Goal: Task Accomplishment & Management: Complete application form

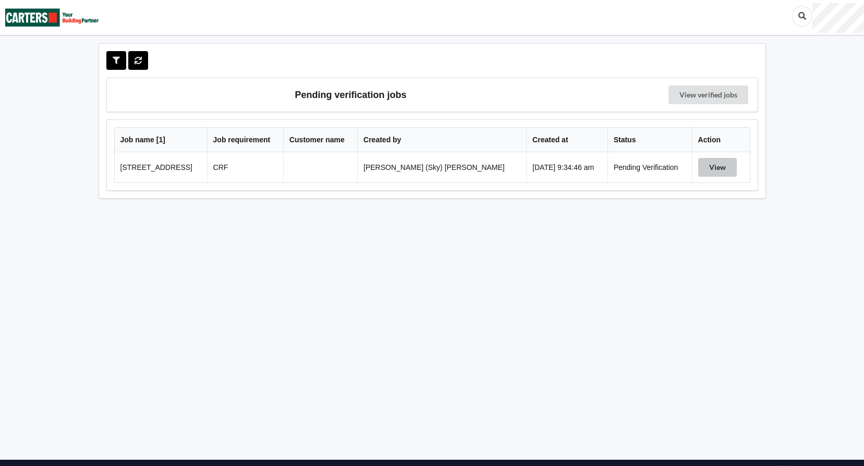
click at [699, 169] on button "View" at bounding box center [717, 167] width 39 height 19
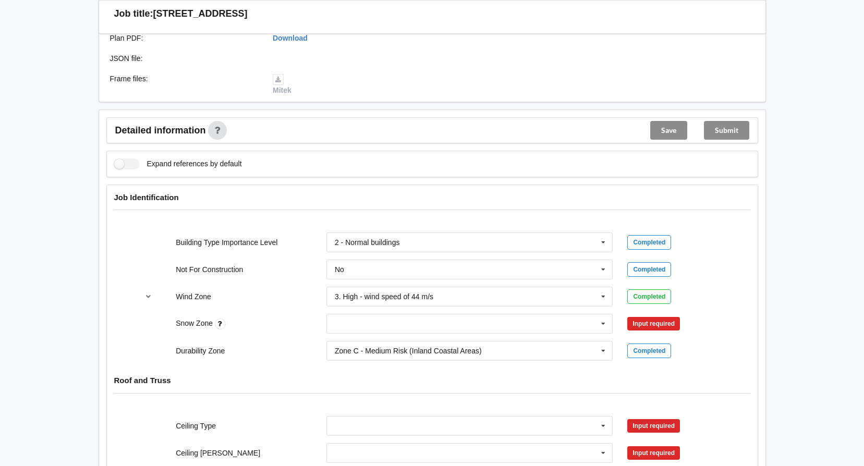
scroll to position [417, 0]
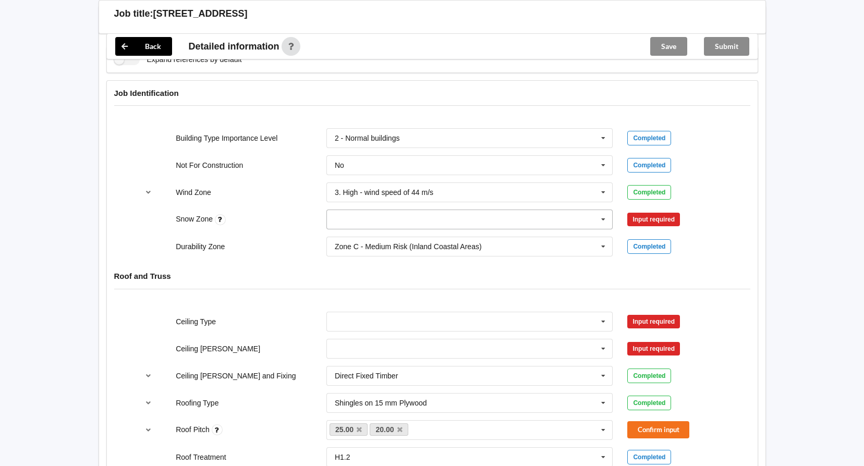
click at [374, 217] on input "text" at bounding box center [470, 219] width 286 height 19
click at [371, 240] on div "N0" at bounding box center [470, 238] width 286 height 19
click at [646, 222] on button "Confirm input" at bounding box center [658, 219] width 62 height 17
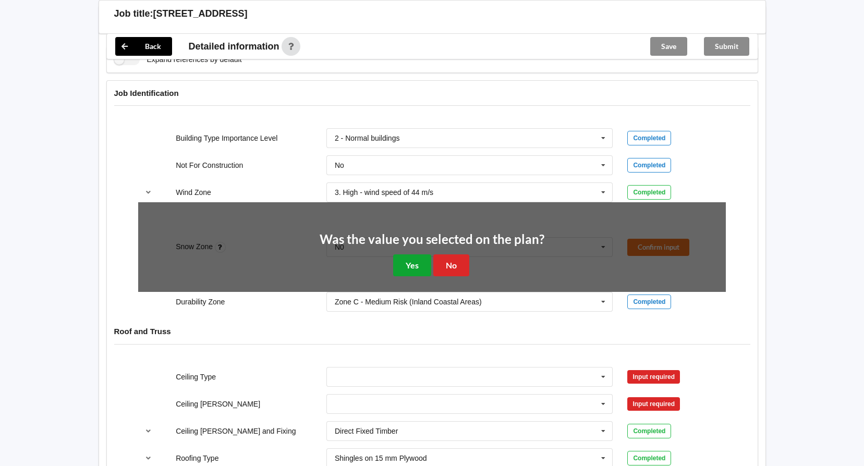
click at [407, 263] on button "Yes" at bounding box center [412, 264] width 38 height 21
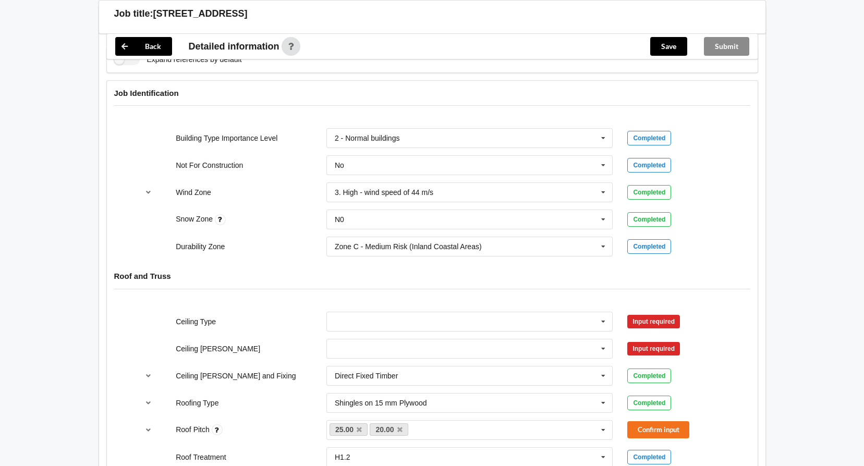
click at [393, 333] on div "400mm 450mm 600mm See Job Notes" at bounding box center [469, 348] width 301 height 34
click at [401, 321] on input "text" at bounding box center [470, 321] width 286 height 19
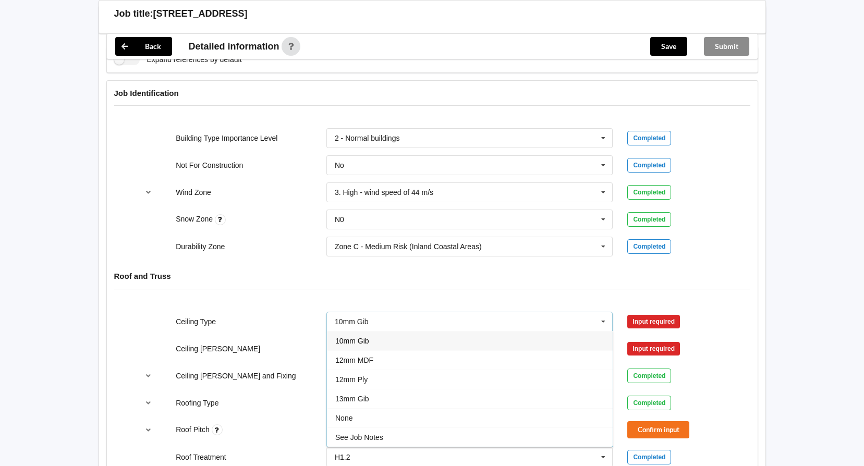
click at [385, 341] on div "10mm Gib" at bounding box center [470, 340] width 286 height 19
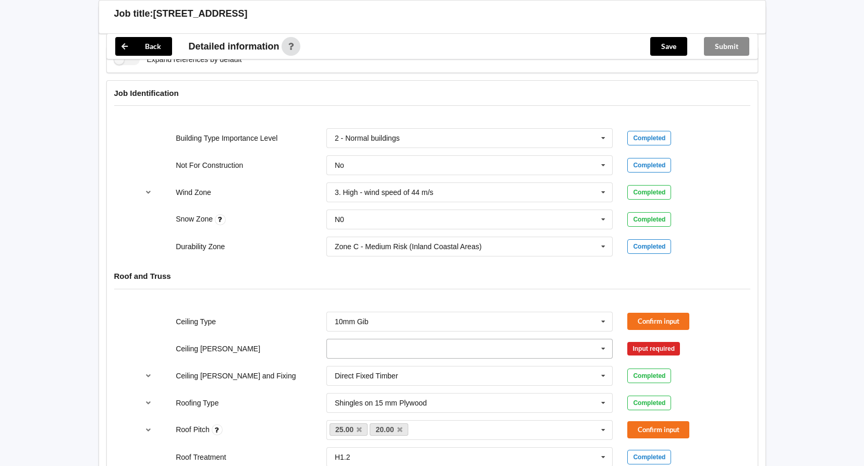
click at [385, 347] on input "text" at bounding box center [470, 348] width 286 height 19
click at [370, 368] on div "400mm" at bounding box center [470, 367] width 286 height 19
click at [650, 317] on button "Confirm input" at bounding box center [658, 321] width 62 height 17
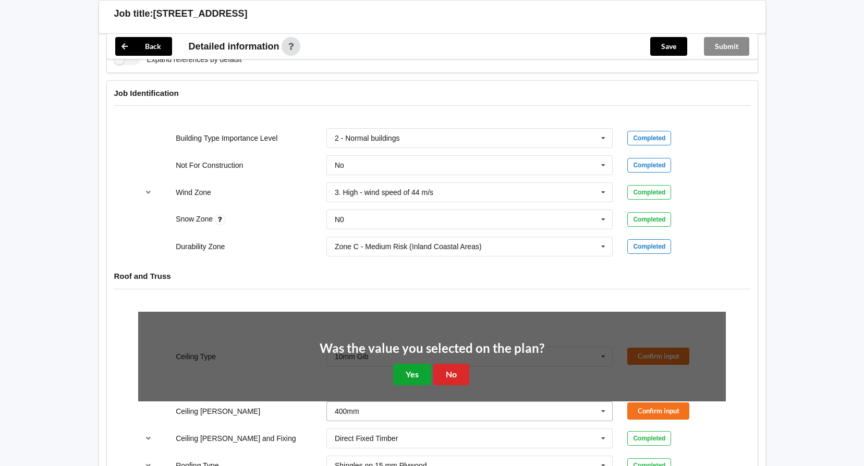
drag, startPoint x: 410, startPoint y: 380, endPoint x: 608, endPoint y: 352, distance: 200.5
click at [414, 378] on button "Yes" at bounding box center [412, 374] width 38 height 21
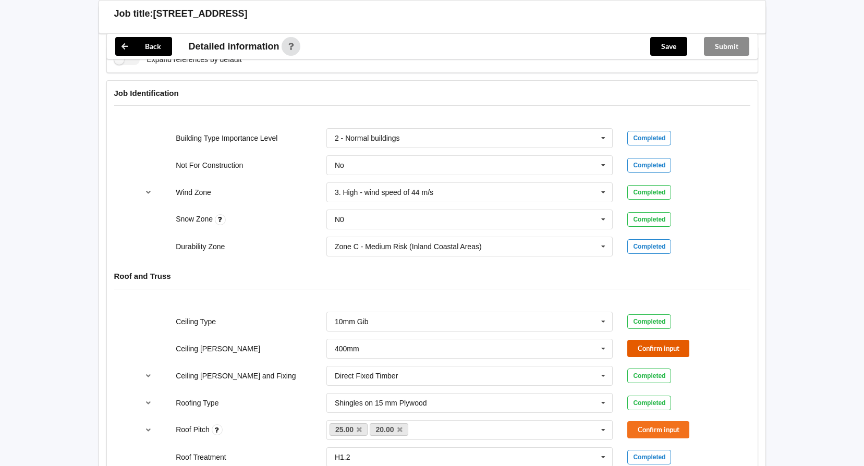
click at [649, 341] on button "Confirm input" at bounding box center [658, 348] width 62 height 17
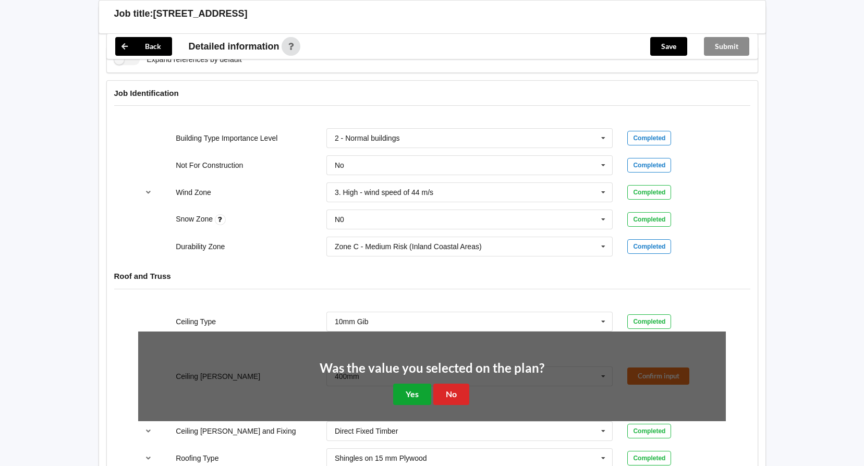
click at [412, 396] on button "Yes" at bounding box center [412, 394] width 38 height 21
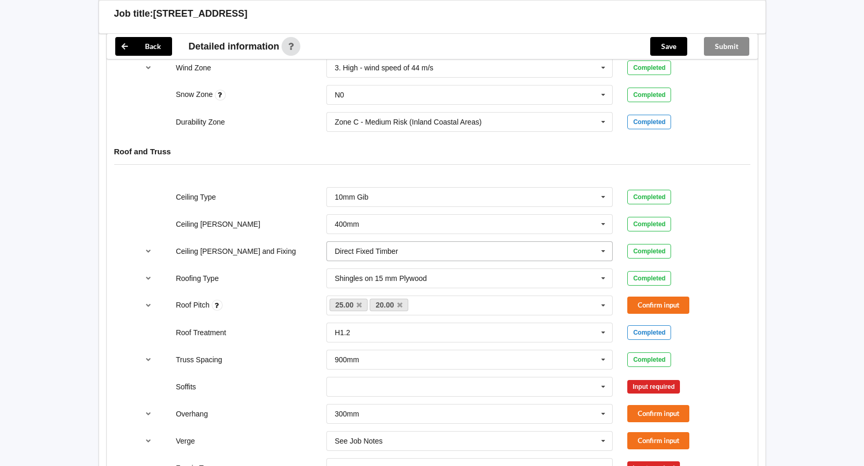
scroll to position [625, 0]
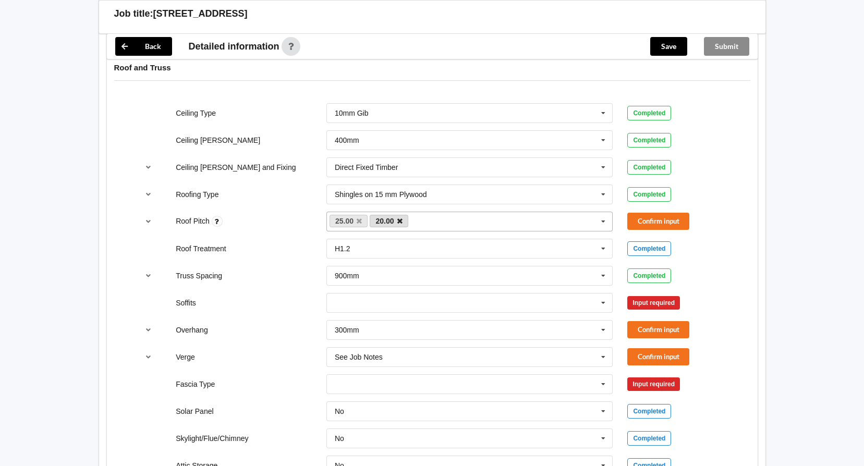
click at [399, 220] on icon at bounding box center [399, 221] width 5 height 7
click at [363, 224] on link "25.00" at bounding box center [348, 221] width 39 height 13
click at [419, 226] on div "25.00 20.00 None" at bounding box center [469, 222] width 287 height 20
click at [355, 224] on link "25.00" at bounding box center [348, 221] width 39 height 13
click at [359, 222] on icon at bounding box center [358, 221] width 5 height 7
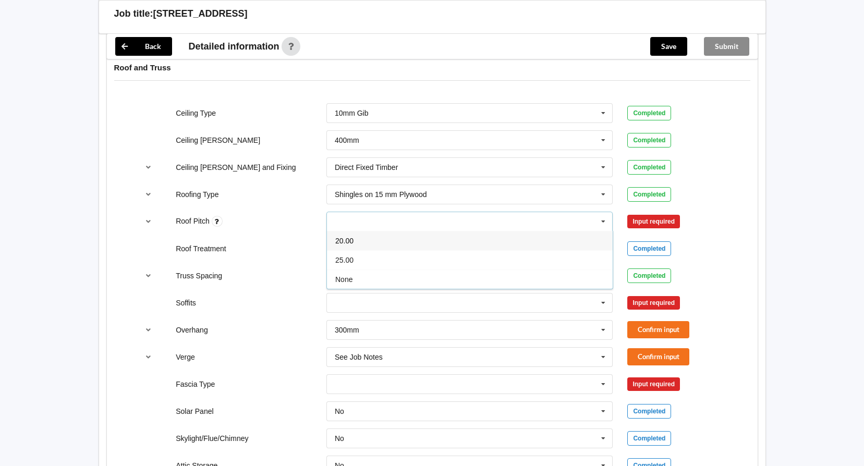
click at [359, 222] on div "20.00 25.00 None" at bounding box center [469, 222] width 287 height 20
type input "multi"
click at [670, 229] on button "Confirm input" at bounding box center [658, 221] width 62 height 17
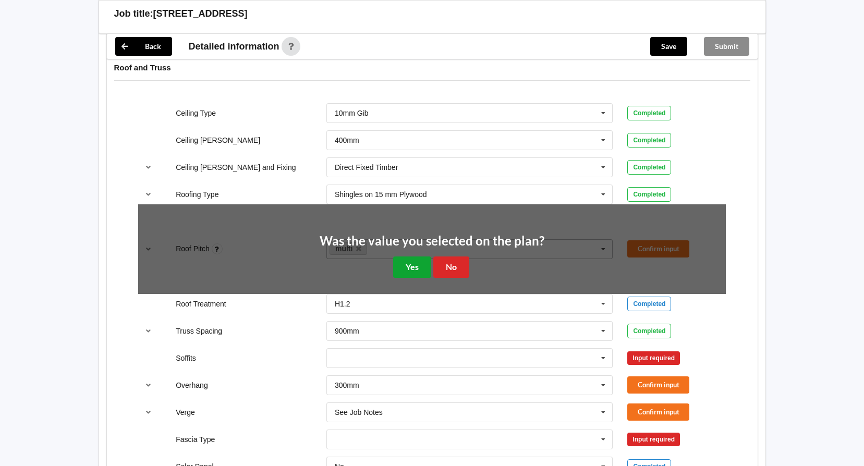
click at [407, 264] on button "Yes" at bounding box center [412, 266] width 38 height 21
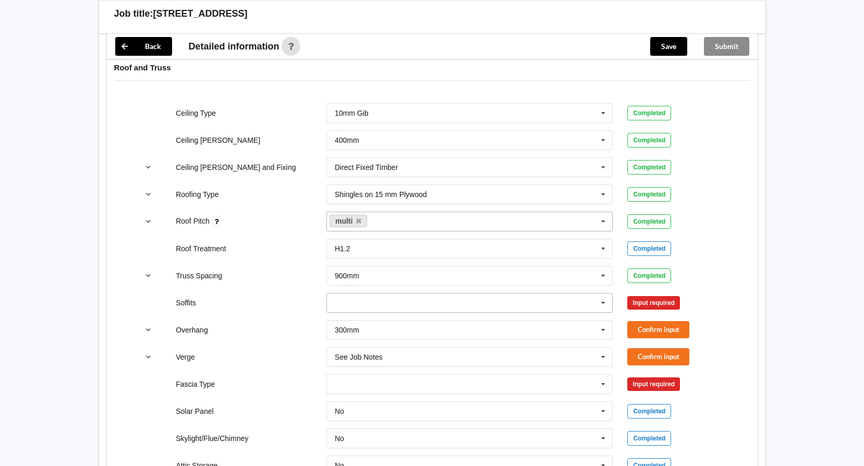
click at [377, 304] on input "text" at bounding box center [470, 302] width 286 height 19
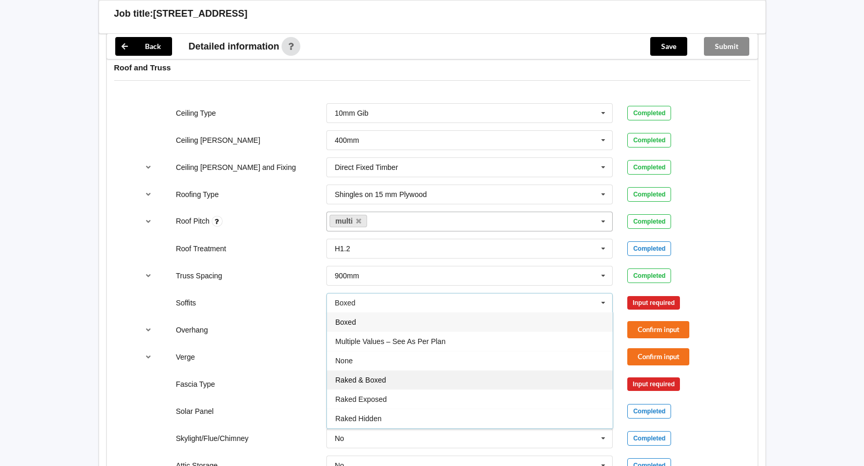
click at [386, 382] on span "Raked & Boxed" at bounding box center [360, 380] width 51 height 8
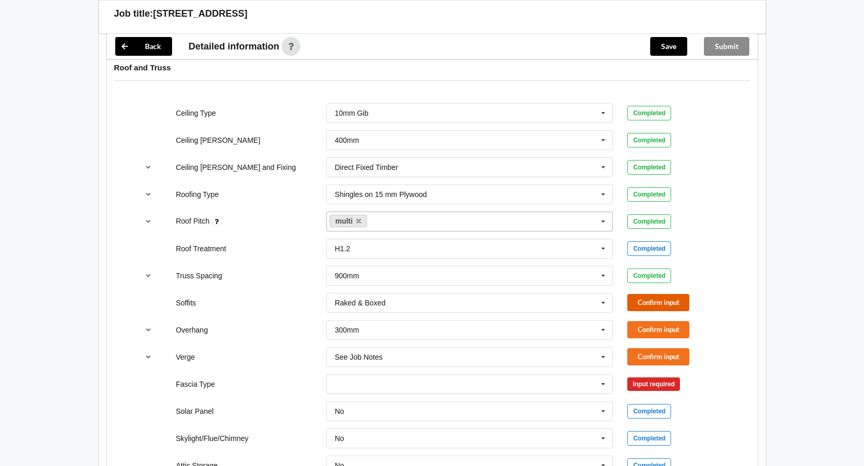
click at [636, 305] on button "Confirm input" at bounding box center [658, 302] width 62 height 17
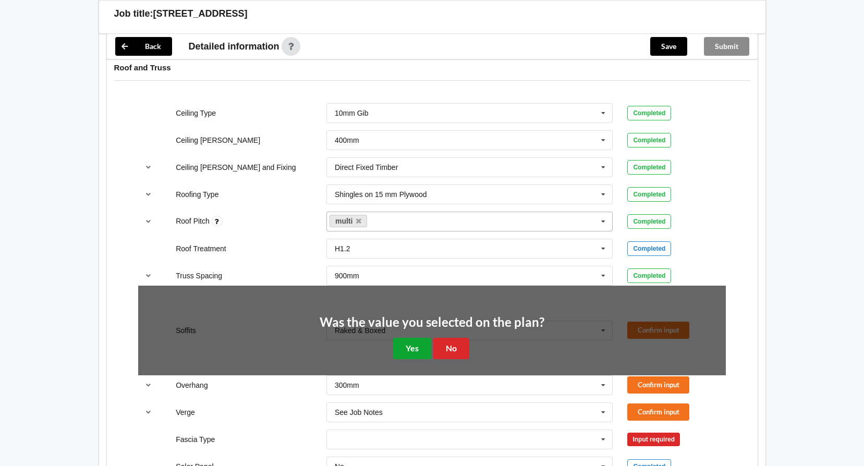
click at [400, 348] on button "Yes" at bounding box center [412, 348] width 38 height 21
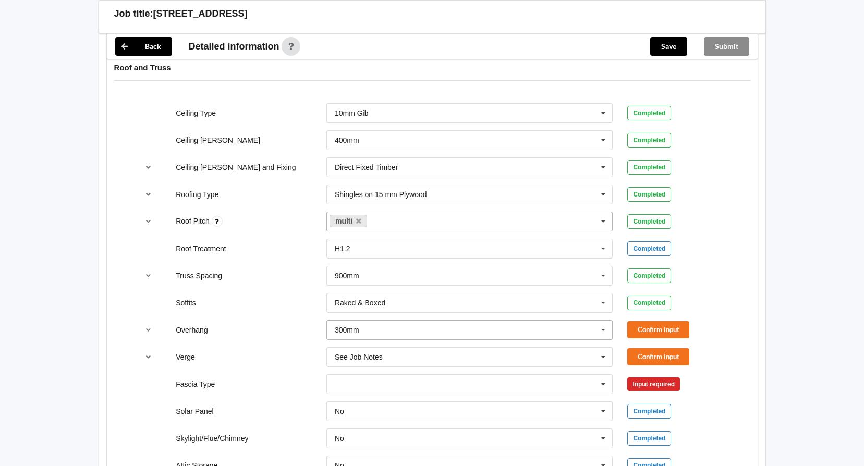
click at [575, 333] on input "text" at bounding box center [470, 330] width 286 height 19
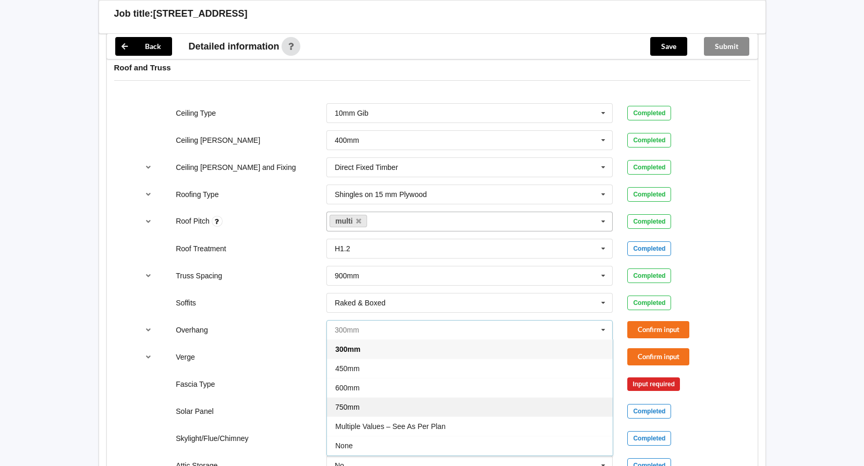
scroll to position [19, 0]
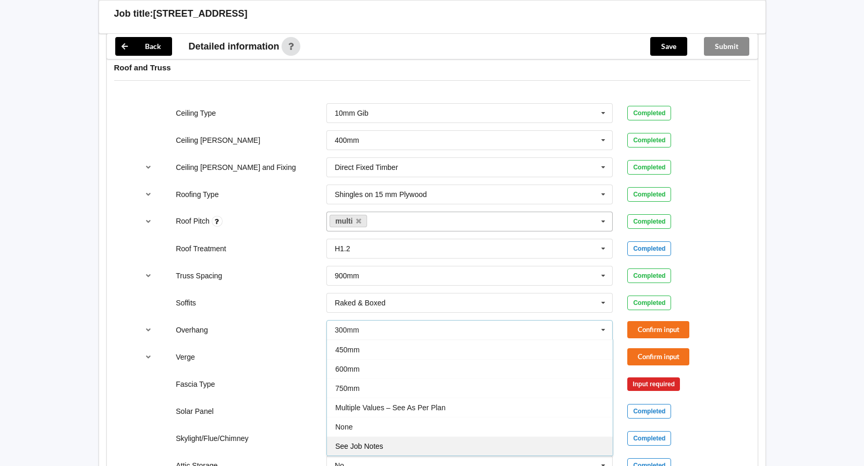
click at [378, 443] on span "See Job Notes" at bounding box center [359, 446] width 48 height 8
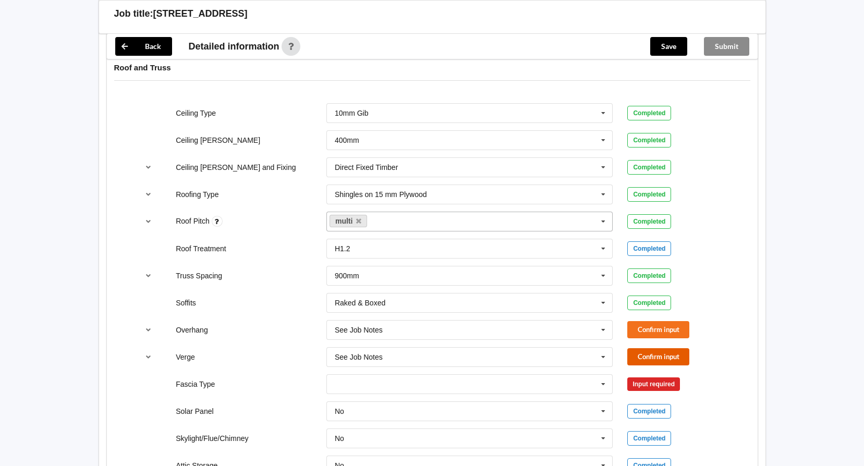
click at [645, 356] on button "Confirm input" at bounding box center [658, 356] width 62 height 17
click at [664, 331] on button "Confirm input" at bounding box center [658, 329] width 62 height 17
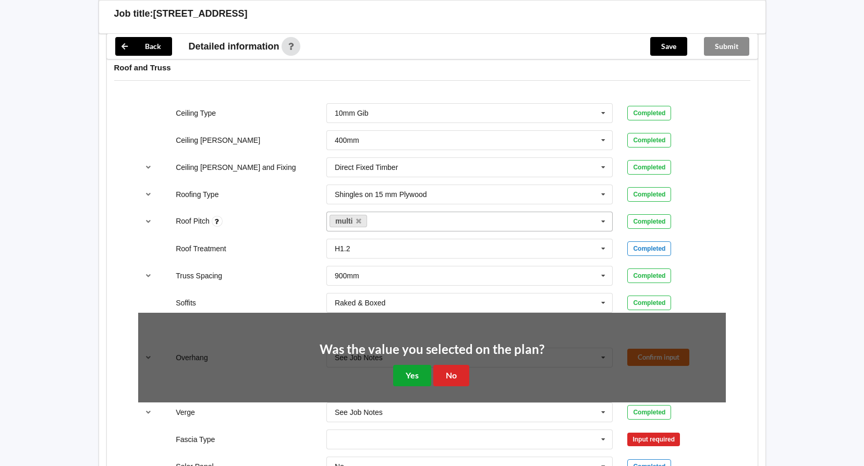
click at [416, 377] on button "Yes" at bounding box center [412, 375] width 38 height 21
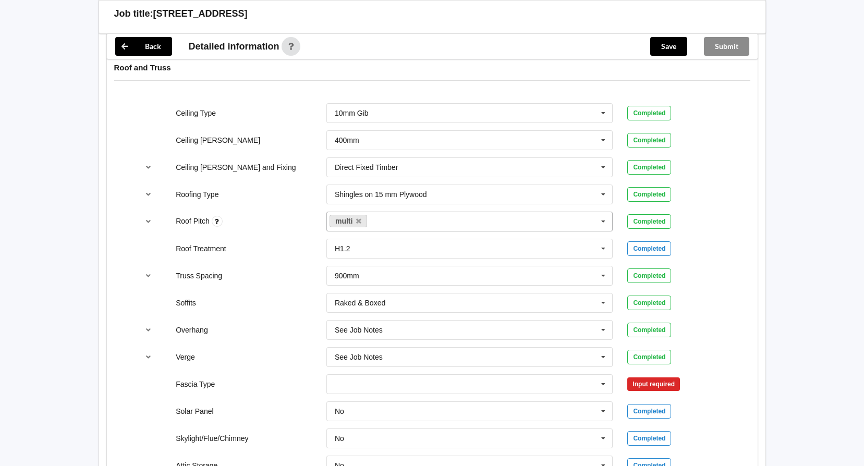
scroll to position [782, 0]
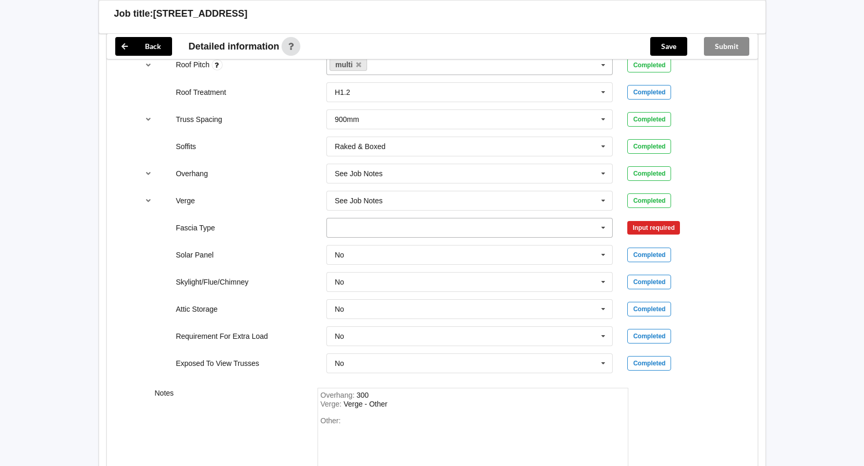
click at [393, 227] on input "text" at bounding box center [470, 227] width 286 height 19
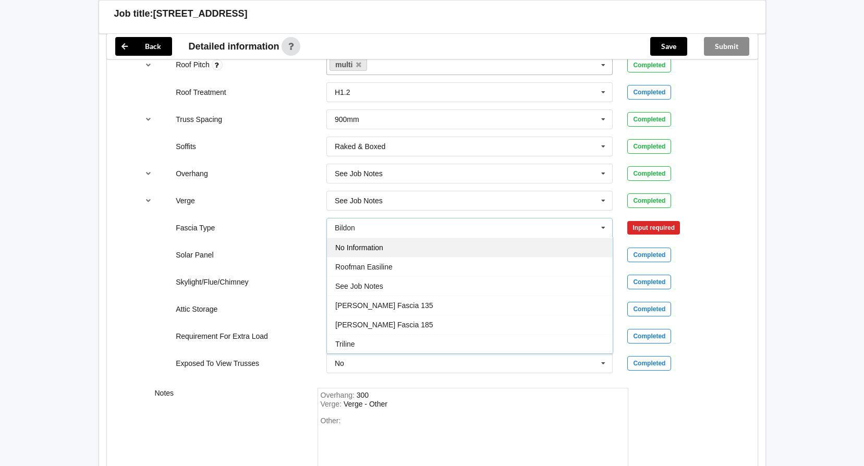
click at [361, 244] on span "No Information" at bounding box center [359, 247] width 48 height 8
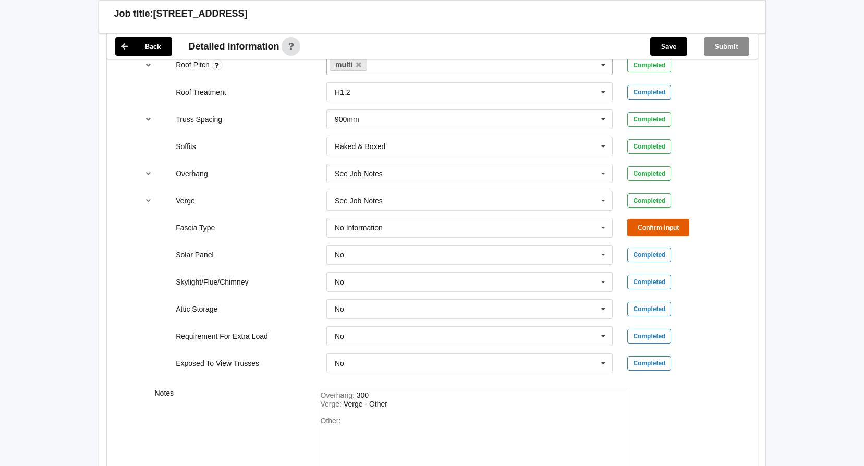
click at [655, 228] on button "Confirm input" at bounding box center [658, 227] width 62 height 17
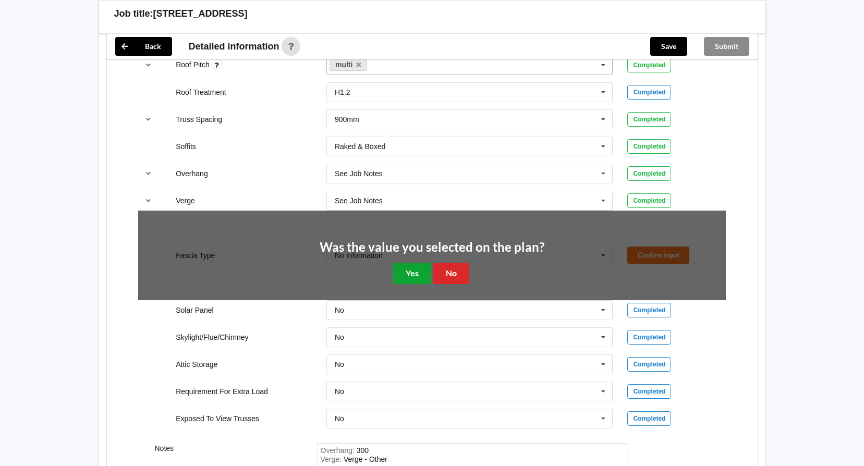
click at [415, 269] on button "Yes" at bounding box center [412, 273] width 38 height 21
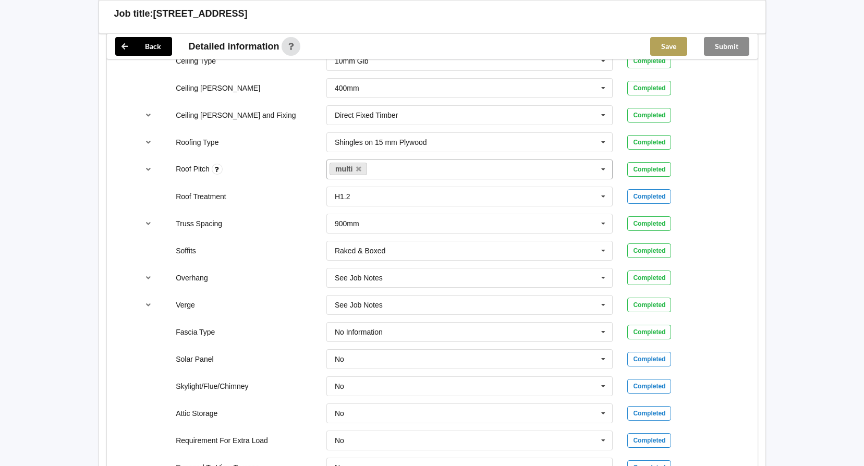
click at [669, 46] on button "Save" at bounding box center [668, 46] width 37 height 19
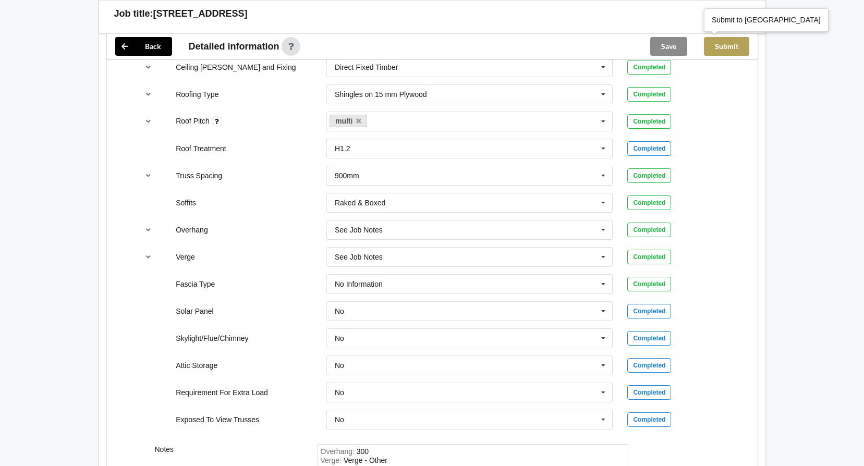
click at [734, 49] on button "Submit" at bounding box center [726, 46] width 45 height 19
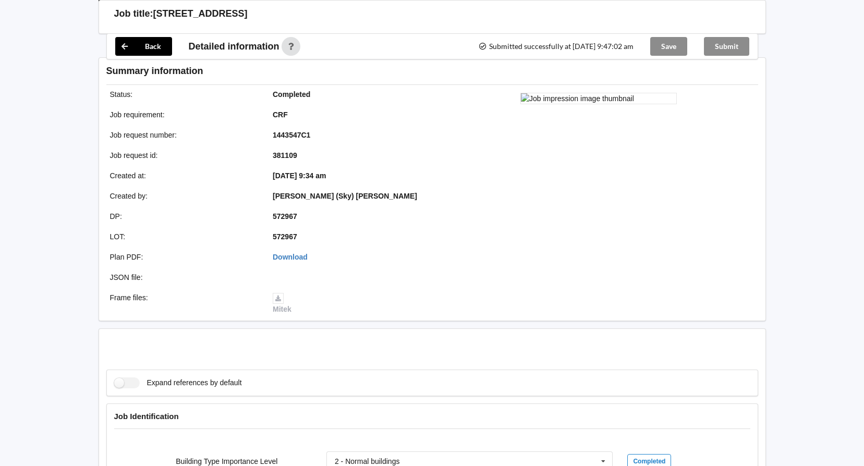
scroll to position [678, 0]
